Goal: Use online tool/utility: Utilize a website feature to perform a specific function

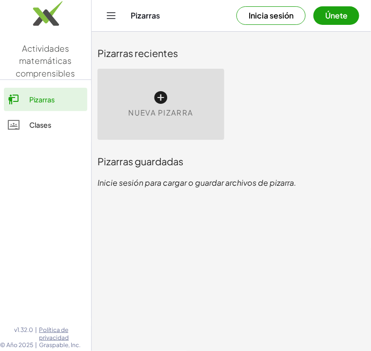
click at [157, 91] on icon at bounding box center [161, 98] width 16 height 16
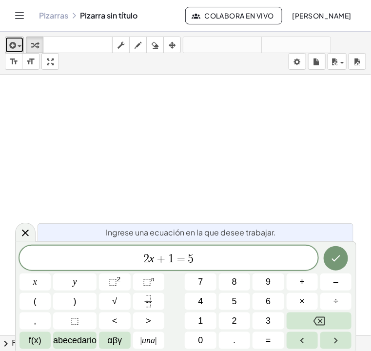
click at [20, 44] on div "button" at bounding box center [14, 45] width 14 height 12
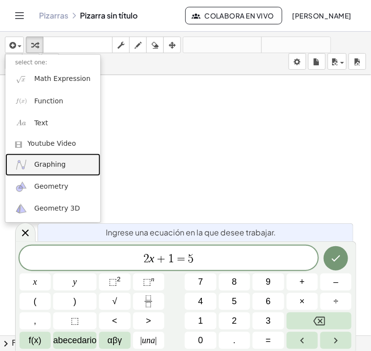
click at [33, 164] on link "Graphing" at bounding box center [52, 165] width 95 height 22
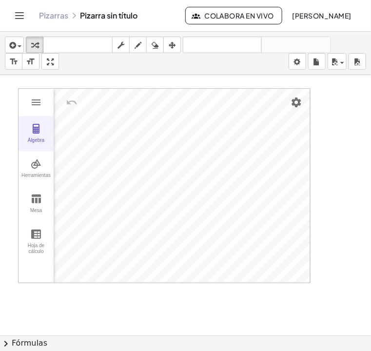
click at [35, 138] on div "Álgebra" at bounding box center [35, 145] width 31 height 14
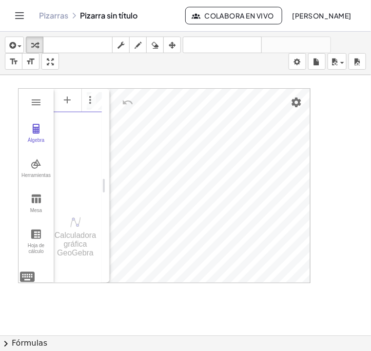
scroll to position [0, 8]
click at [88, 102] on img "Opciones" at bounding box center [90, 100] width 12 height 12
drag, startPoint x: 87, startPoint y: 179, endPoint x: 87, endPoint y: 146, distance: 32.7
click at [87, 178] on div "a = 22 Entrada..." at bounding box center [78, 145] width 48 height 115
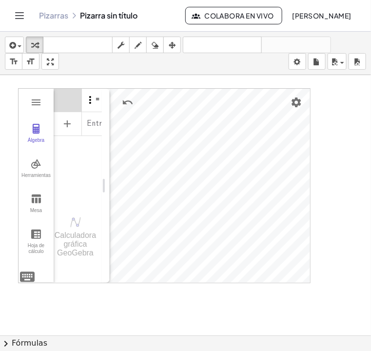
click at [95, 100] on img "Opciones" at bounding box center [90, 100] width 12 height 12
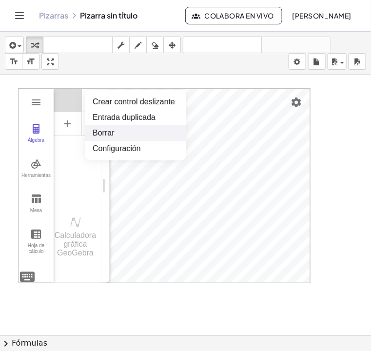
click at [82, 149] on div "a = 22 Entrada..." at bounding box center [78, 145] width 48 height 115
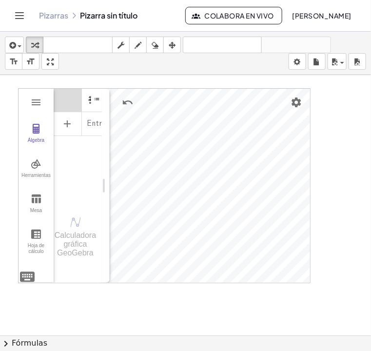
click at [100, 96] on div "Álgebra" at bounding box center [93, 99] width 18 height 23
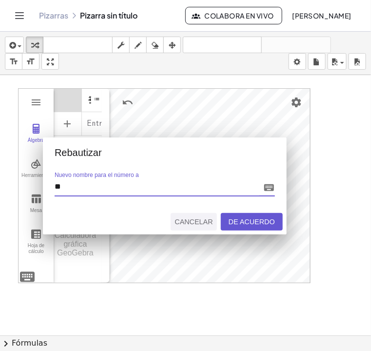
type input "**"
click at [198, 215] on button "Cancelar" at bounding box center [194, 222] width 46 height 18
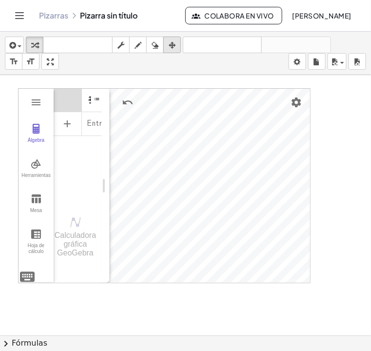
click at [173, 47] on icon "button" at bounding box center [172, 46] width 7 height 12
drag, startPoint x: 129, startPoint y: 301, endPoint x: 127, endPoint y: 296, distance: 6.0
click at [129, 301] on div at bounding box center [185, 335] width 371 height 521
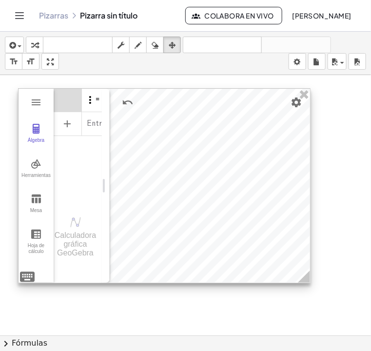
click at [90, 96] on img "Opciones" at bounding box center [90, 100] width 12 height 12
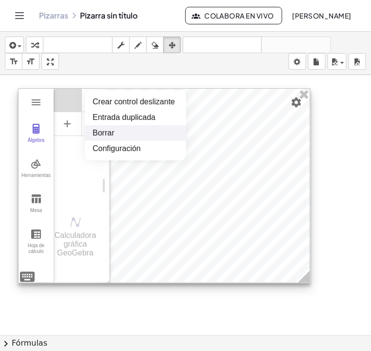
click at [74, 145] on div "a = 22 Entrada..." at bounding box center [78, 145] width 48 height 115
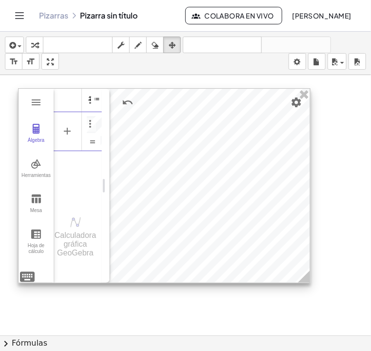
scroll to position [0, 4]
click at [97, 99] on div "Álgebra" at bounding box center [93, 99] width 18 height 23
click at [110, 126] on div at bounding box center [165, 186] width 292 height 194
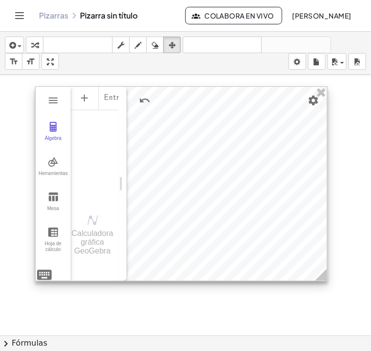
drag, startPoint x: 110, startPoint y: 177, endPoint x: 126, endPoint y: 174, distance: 16.8
click at [126, 174] on div at bounding box center [182, 184] width 292 height 194
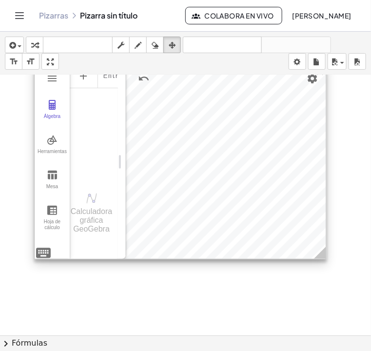
scroll to position [0, 0]
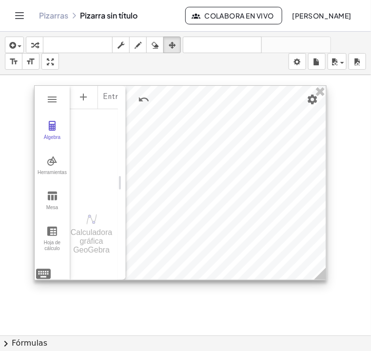
click at [98, 180] on div "Entrada..." at bounding box center [94, 142] width 48 height 115
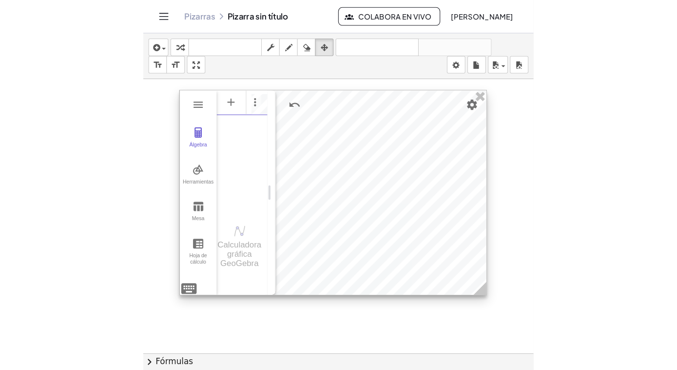
scroll to position [0, 4]
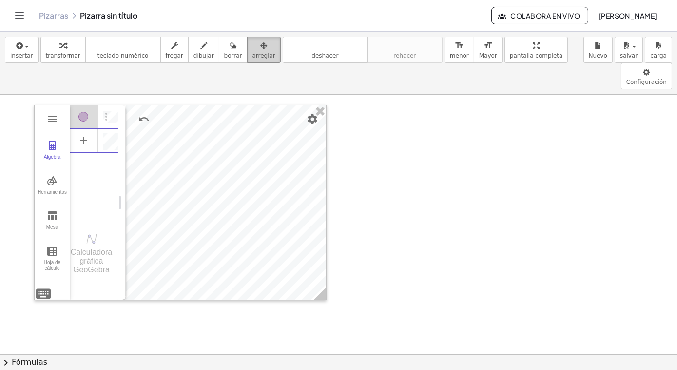
drag, startPoint x: 239, startPoint y: 48, endPoint x: 243, endPoint y: 55, distance: 7.4
click at [253, 48] on div "button" at bounding box center [264, 46] width 23 height 12
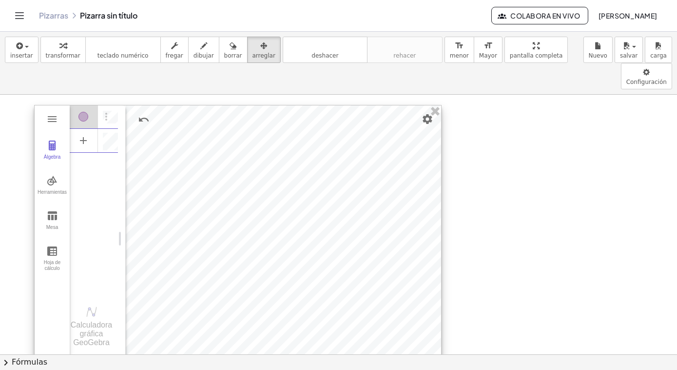
scroll to position [0, 0]
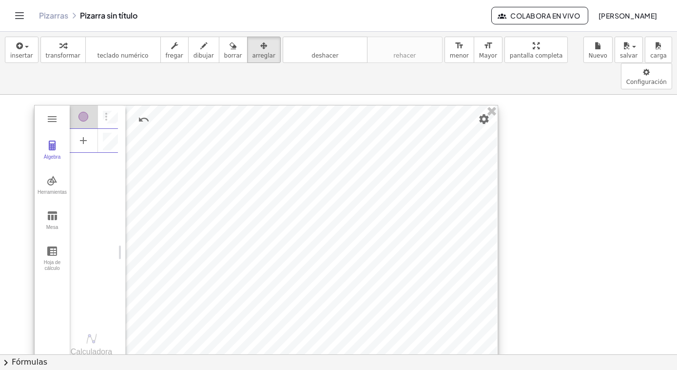
drag, startPoint x: 322, startPoint y: 271, endPoint x: 411, endPoint y: 334, distance: 108.1
click at [371, 338] on html "Actividades matemáticas comprensibles Pizarras Clases Cuenta v1.32.0 | Política…" at bounding box center [338, 185] width 677 height 370
drag, startPoint x: 119, startPoint y: 225, endPoint x: 179, endPoint y: 227, distance: 59.0
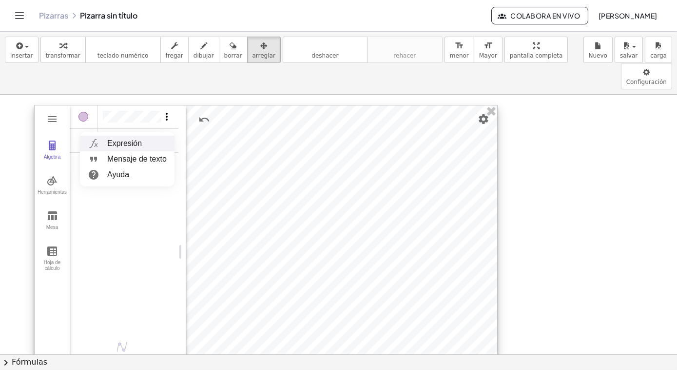
click at [166, 111] on button "Opciones" at bounding box center [167, 118] width 12 height 14
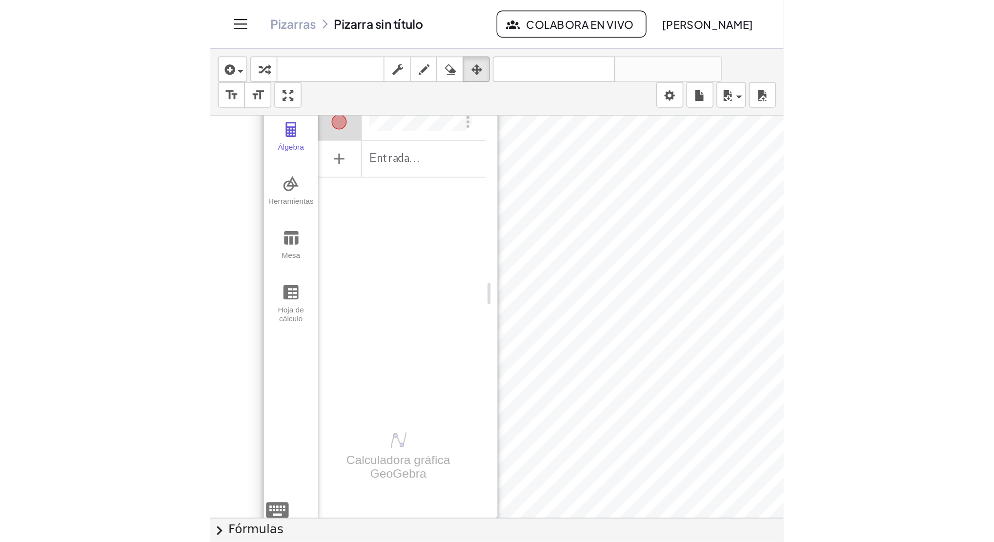
scroll to position [0, 0]
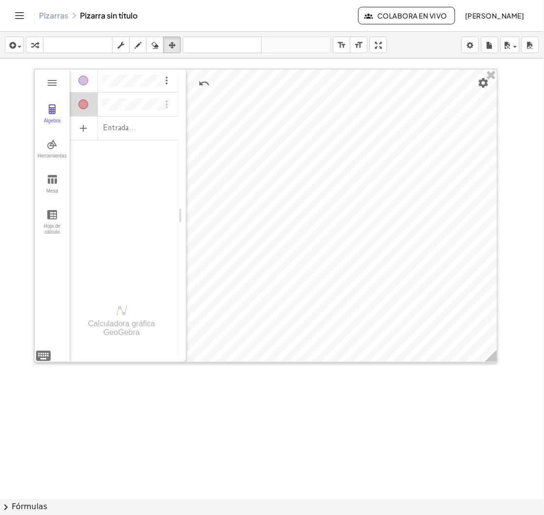
drag, startPoint x: 337, startPoint y: 0, endPoint x: 350, endPoint y: 422, distance: 422.1
click at [351, 338] on div at bounding box center [272, 500] width 544 height 882
